Goal: Entertainment & Leisure: Browse casually

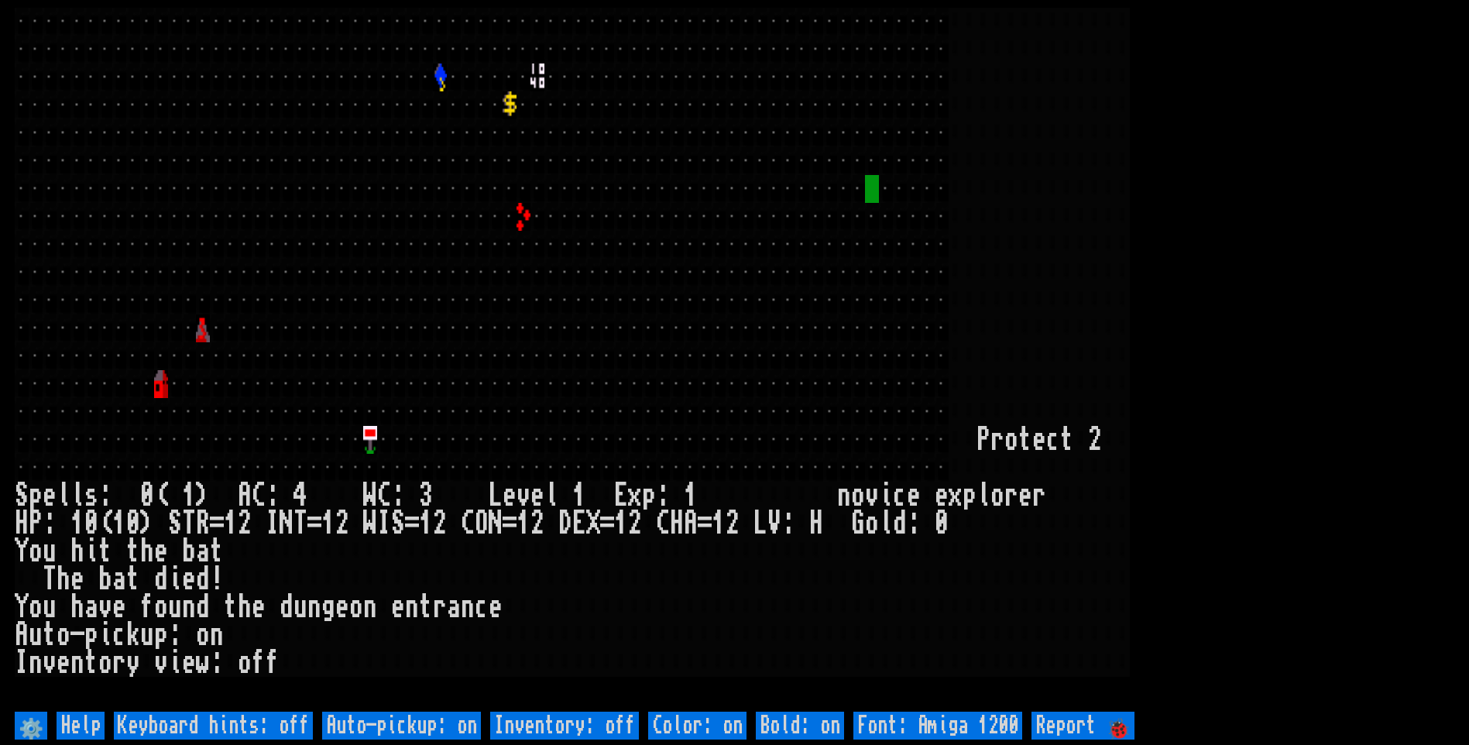
click at [1319, 295] on larn at bounding box center [734, 358] width 1439 height 700
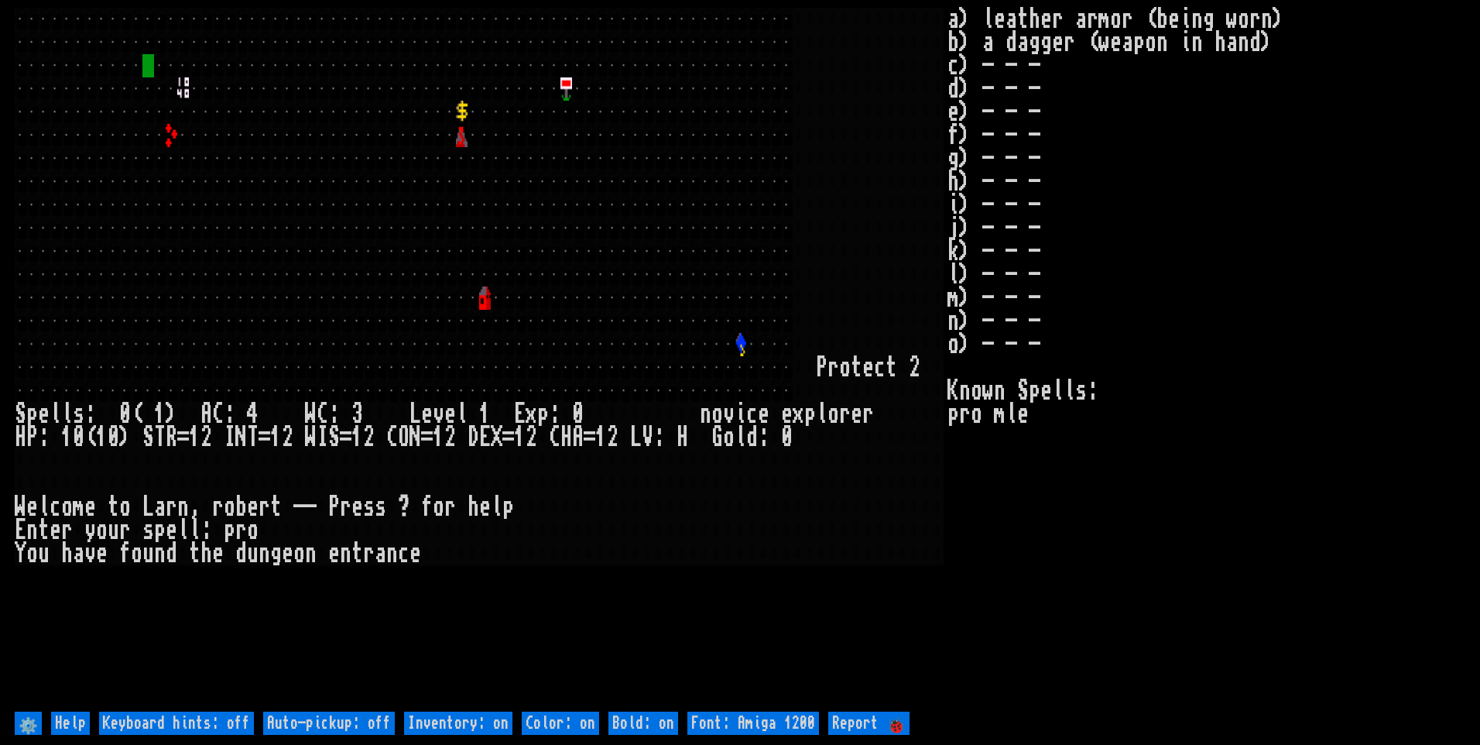
click at [372, 712] on off "Auto-pickup: off" at bounding box center [329, 723] width 132 height 23
type off "Auto-pickup: on"
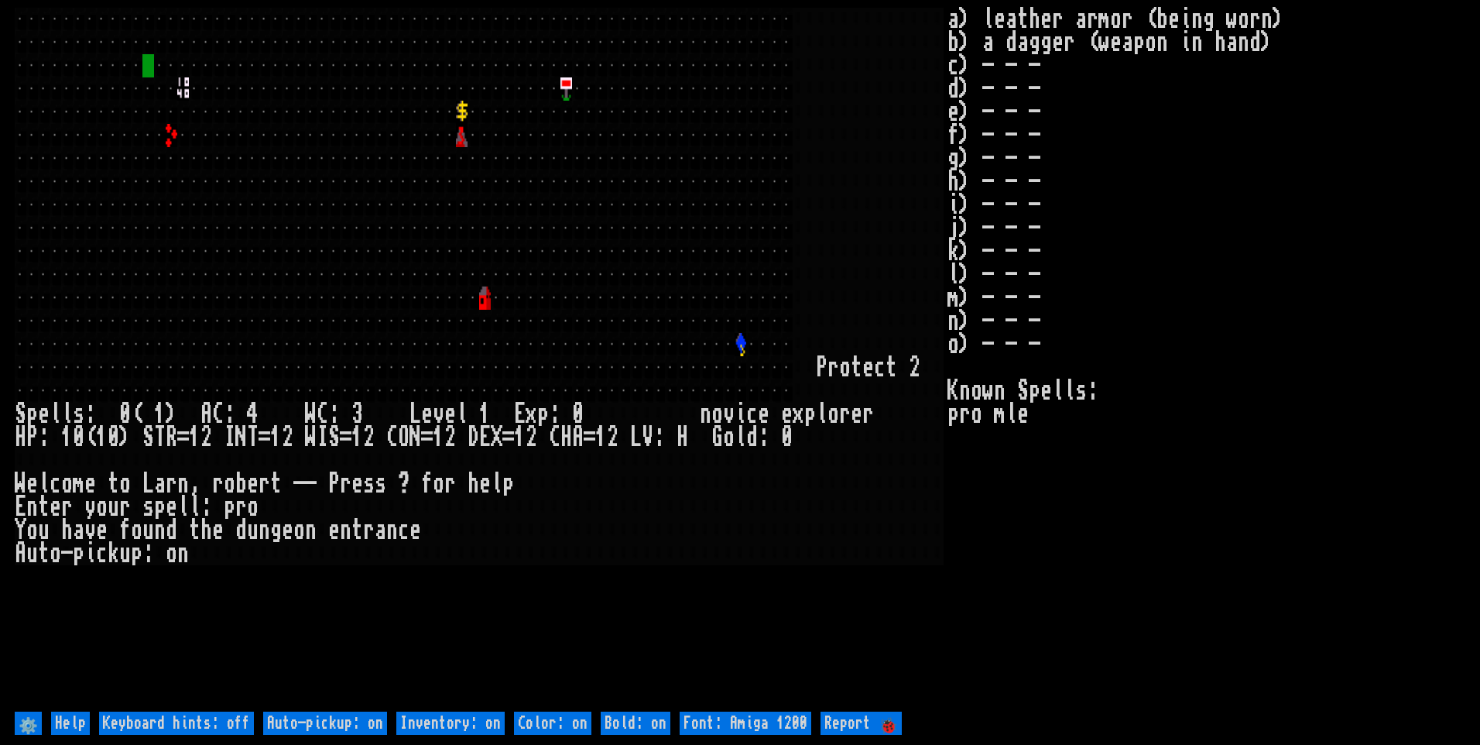
click at [441, 719] on on "Inventory: on" at bounding box center [450, 723] width 108 height 23
type on "Inventory: off"
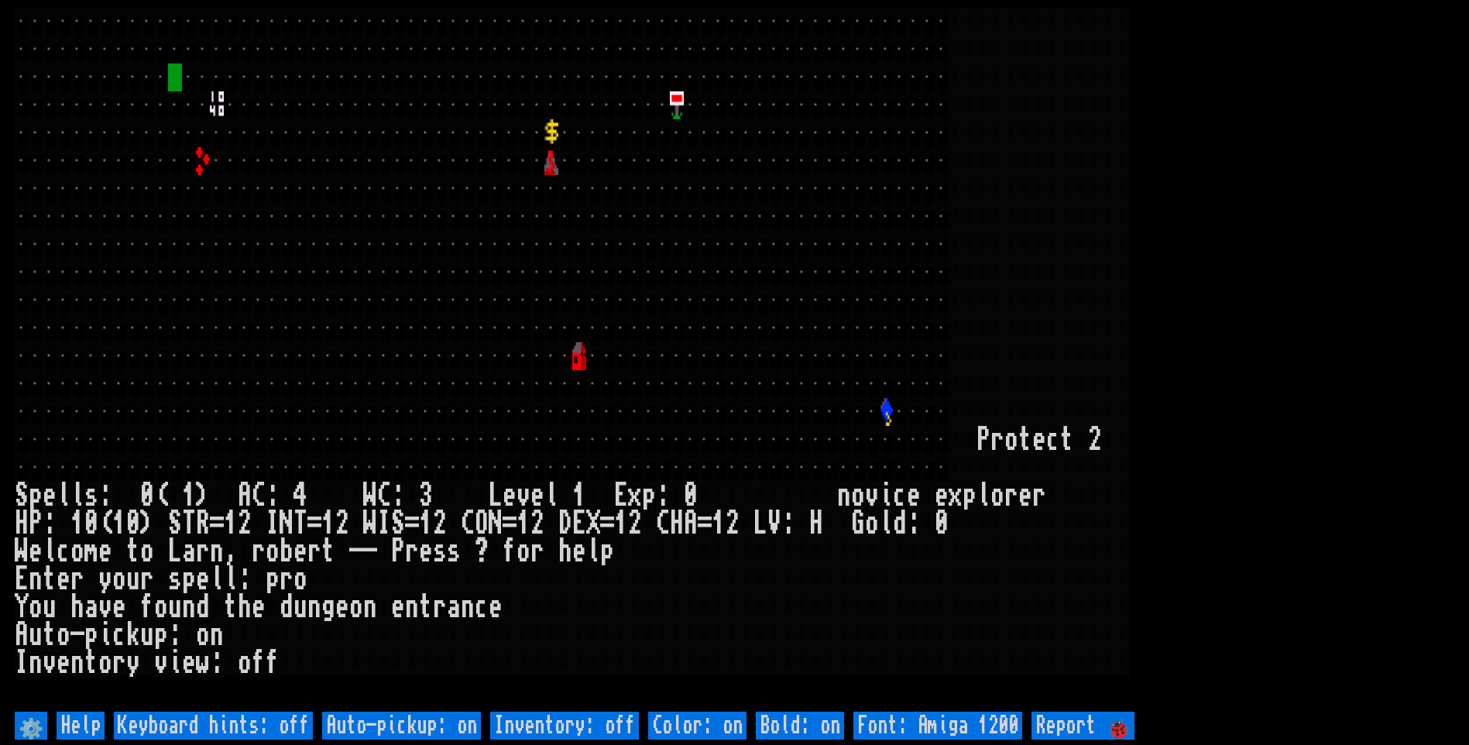
click at [1272, 360] on larn at bounding box center [734, 358] width 1439 height 700
